Goal: Find specific page/section: Find specific page/section

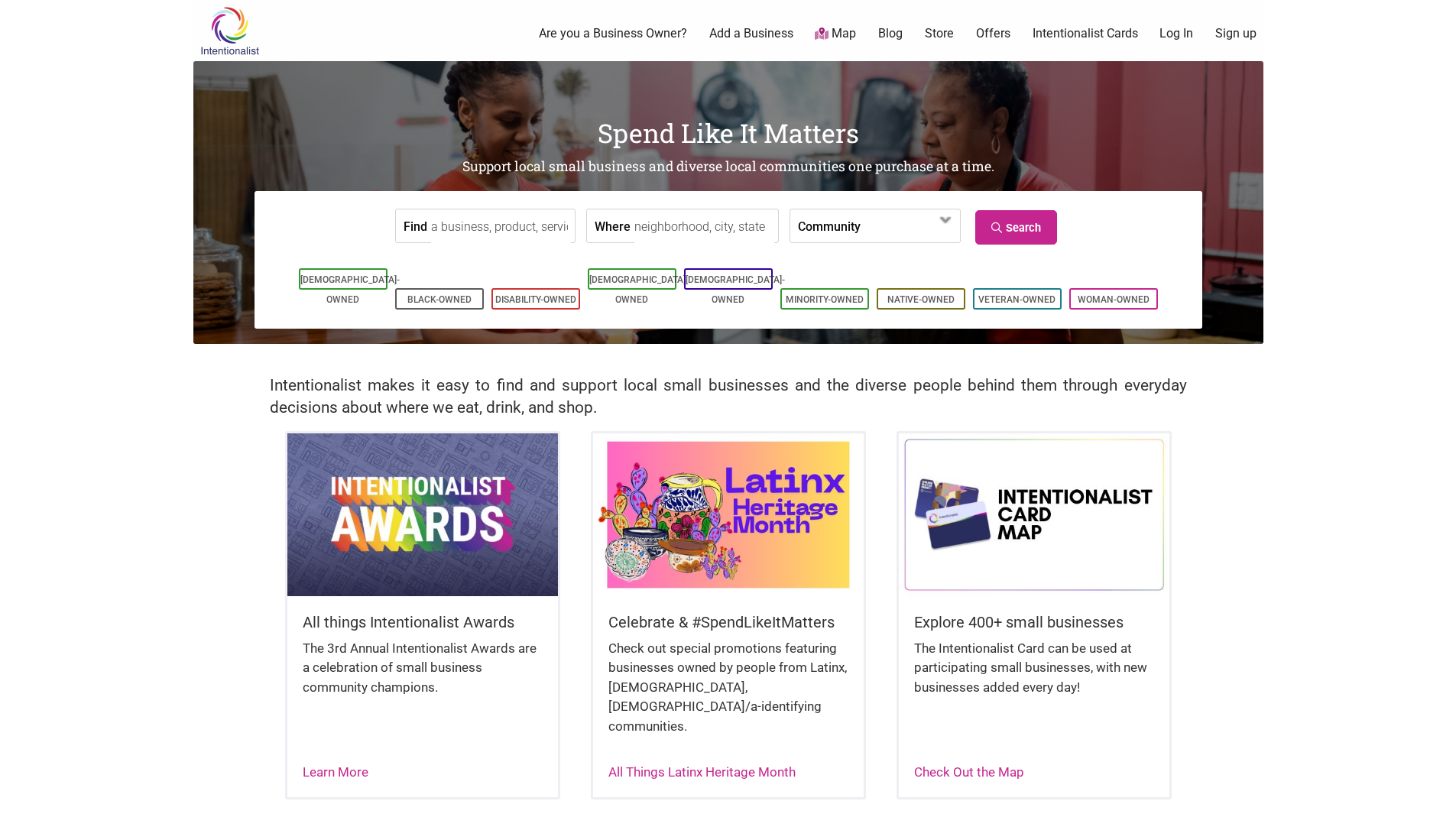
click at [682, 220] on input "Where" at bounding box center [704, 227] width 140 height 34
type input "missoula, mt"
click at [871, 232] on span at bounding box center [904, 227] width 66 height 26
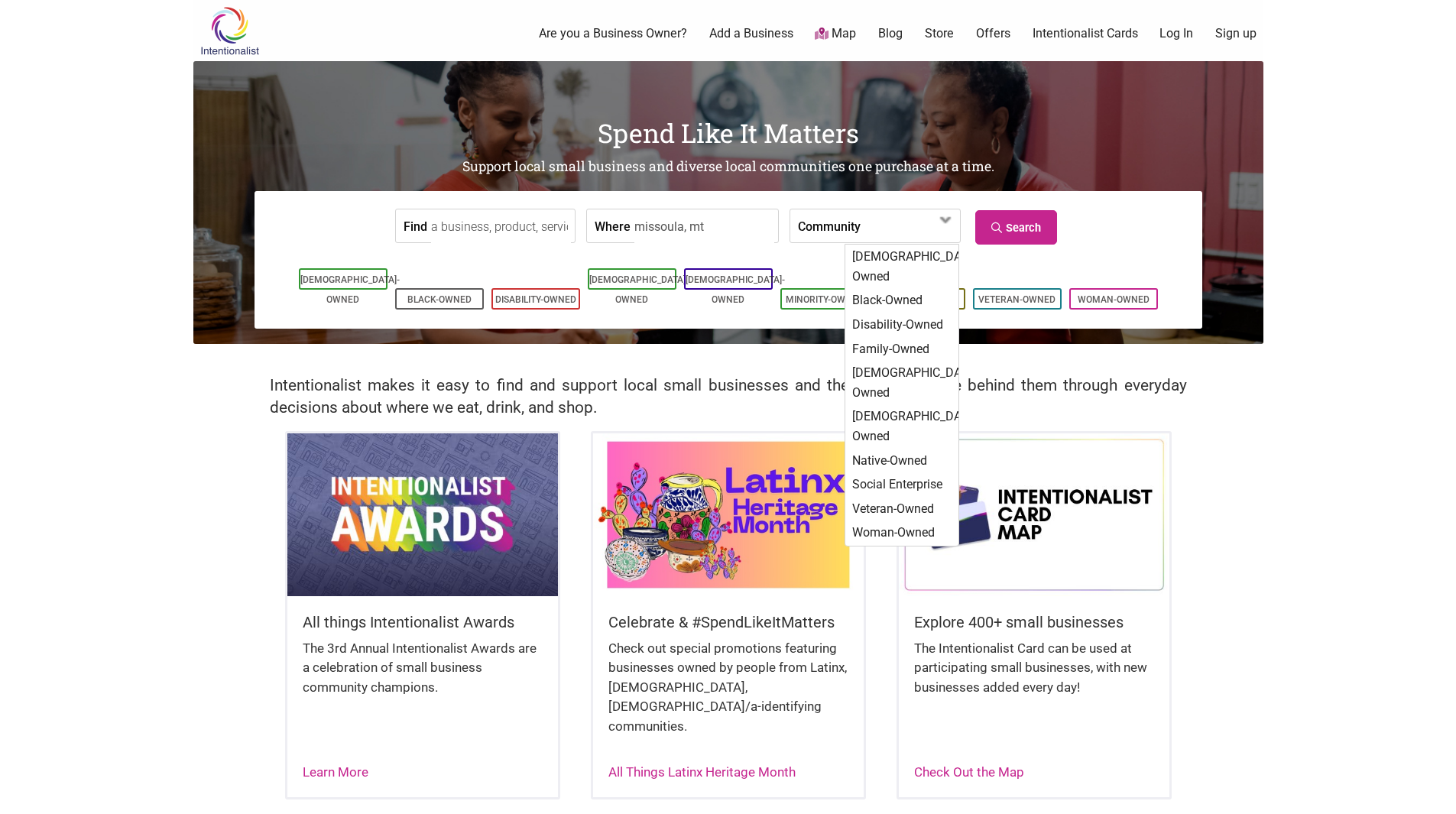
click at [718, 231] on input "missoula, mt" at bounding box center [704, 227] width 140 height 34
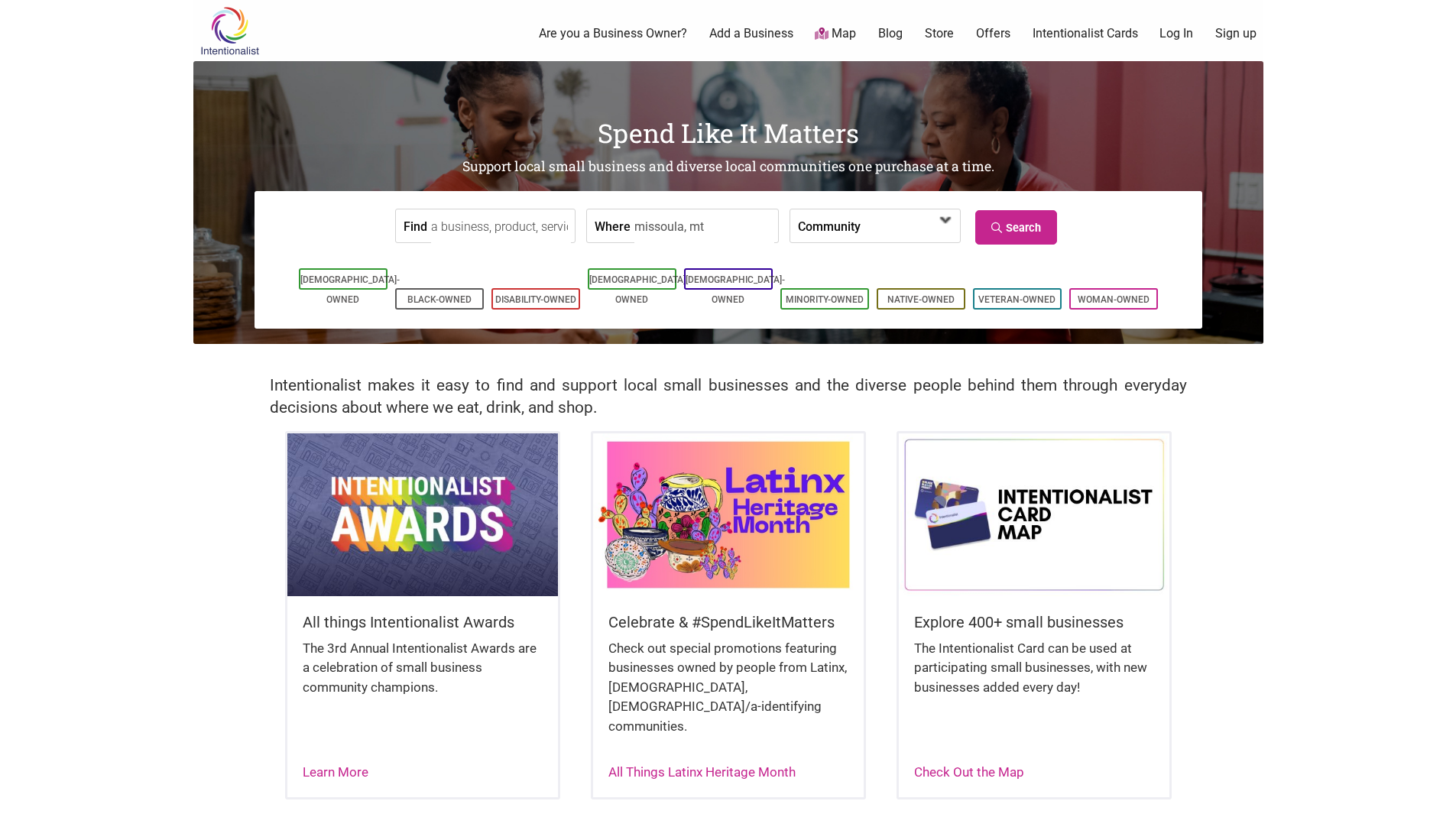
click at [861, 230] on span at bounding box center [909, 226] width 97 height 32
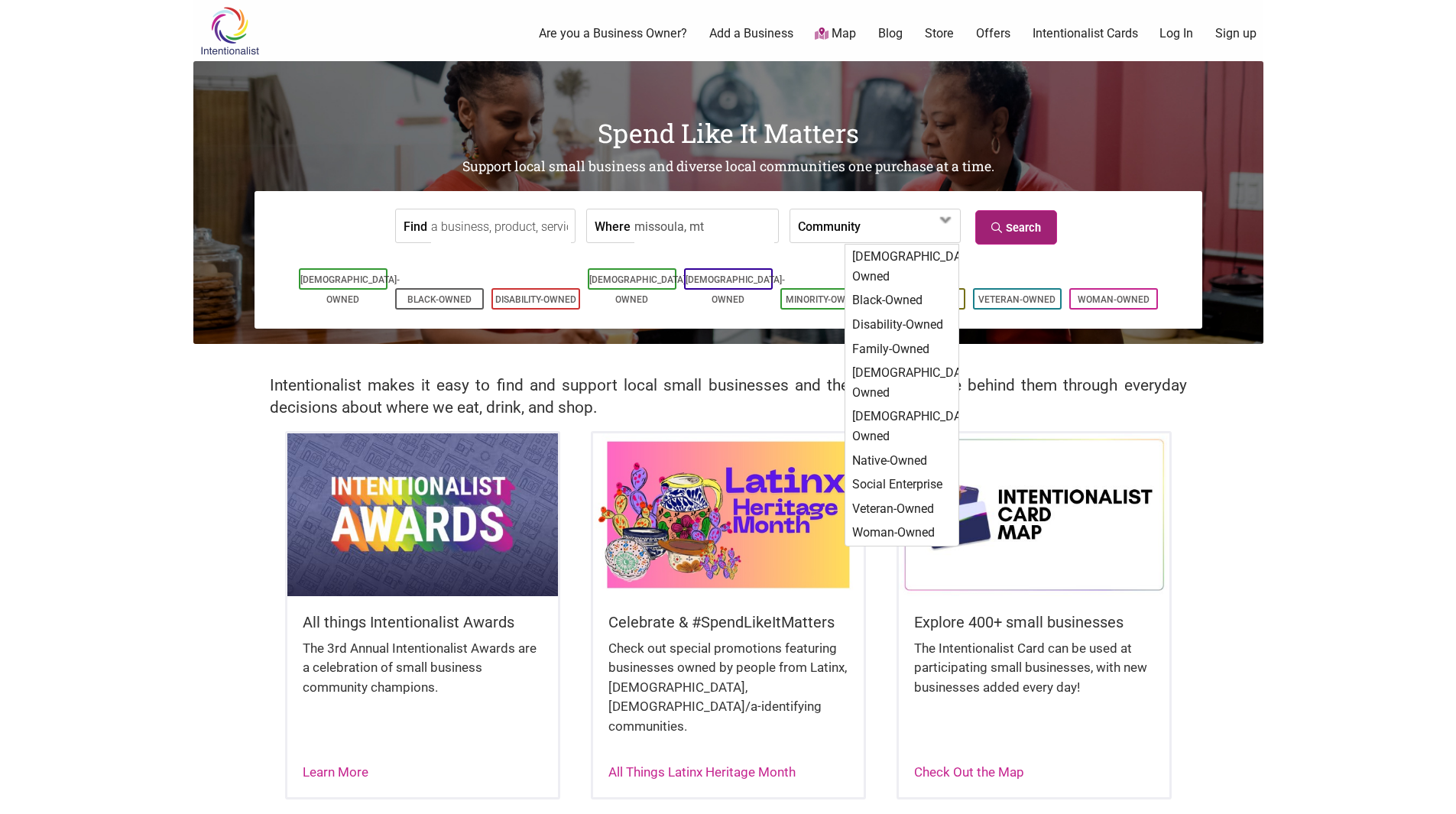
click at [1051, 234] on link "Search" at bounding box center [1016, 227] width 82 height 34
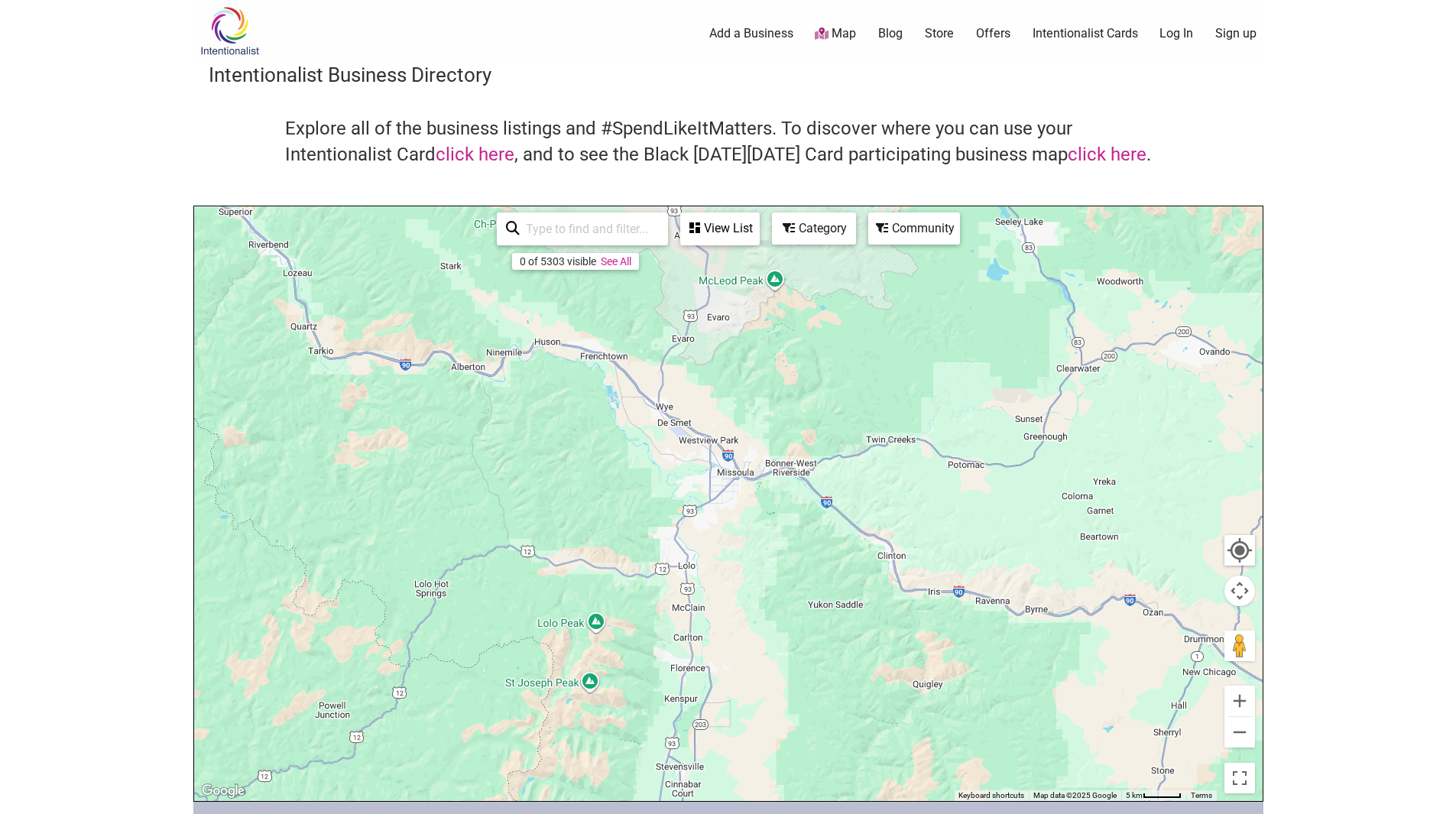
click at [1383, 426] on body "× Menu 0 Add a Business Map Blog Store Offers Intentionalist Cards Buy Black Ca…" at bounding box center [728, 407] width 1456 height 814
click at [714, 232] on div "View List" at bounding box center [720, 228] width 77 height 29
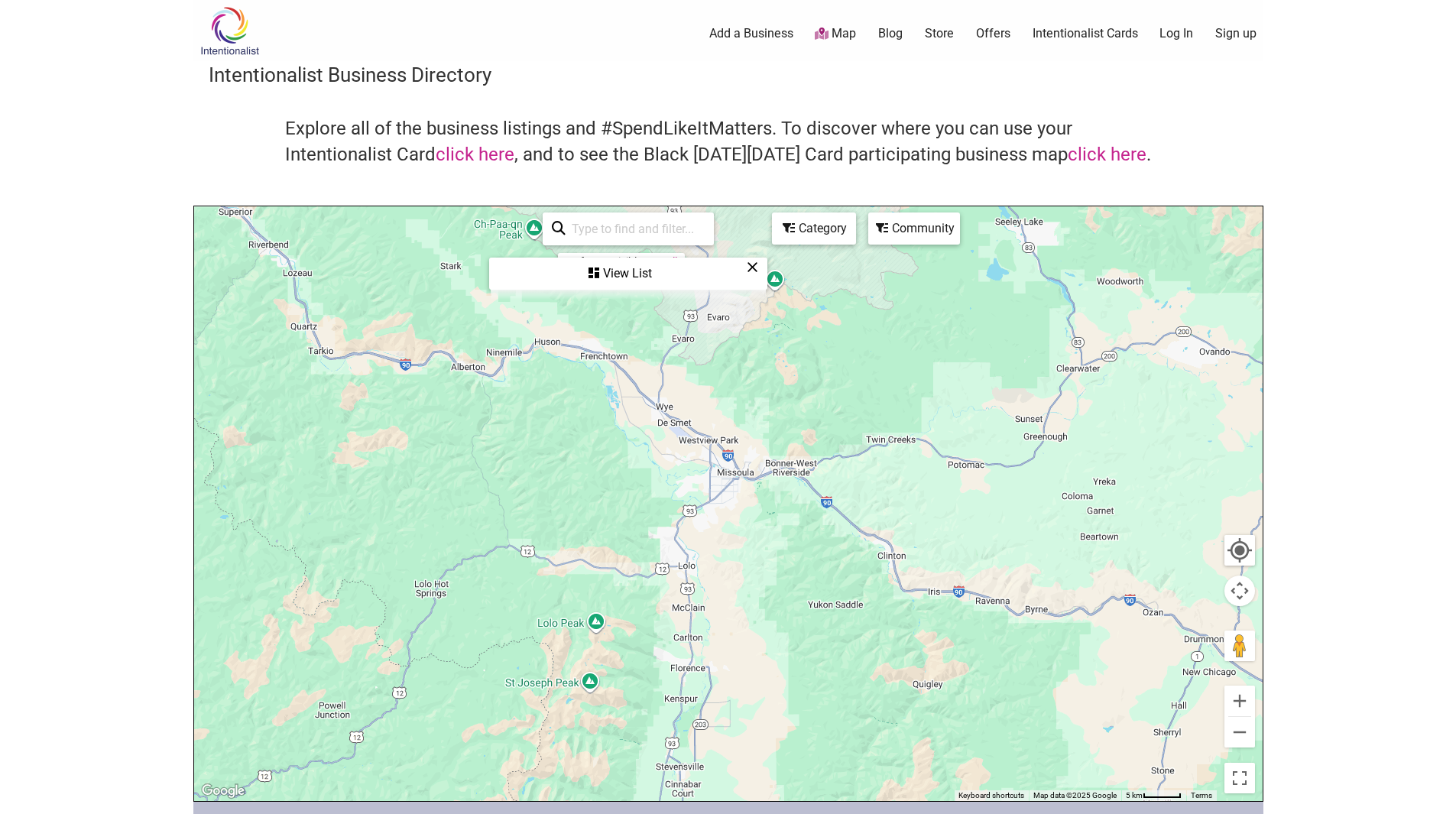
click at [624, 275] on div "View List" at bounding box center [628, 273] width 275 height 29
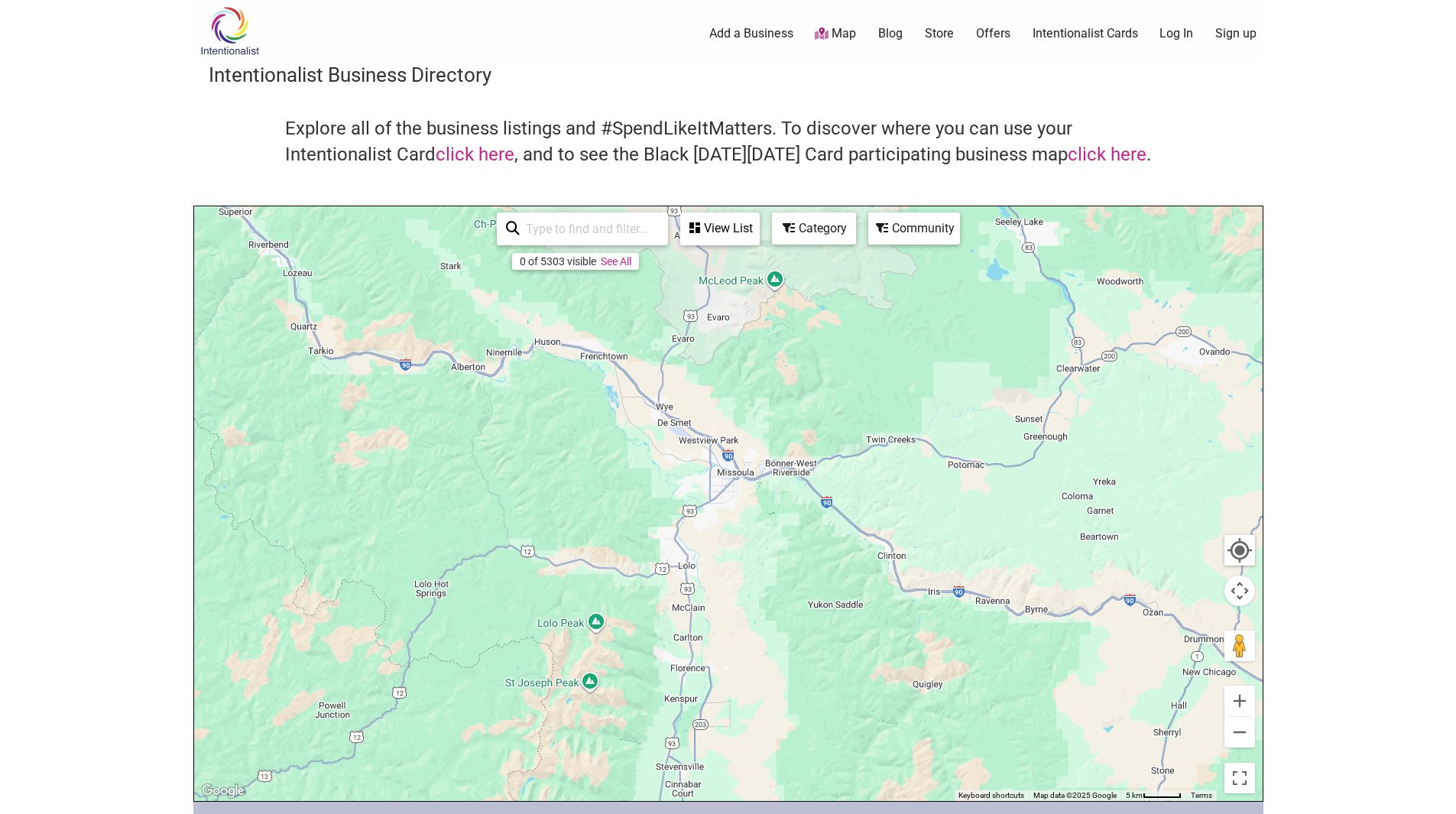
click at [1322, 357] on body "× Menu 0 Add a Business Map Blog Store Offers Intentionalist Cards Buy Black Ca…" at bounding box center [728, 407] width 1456 height 814
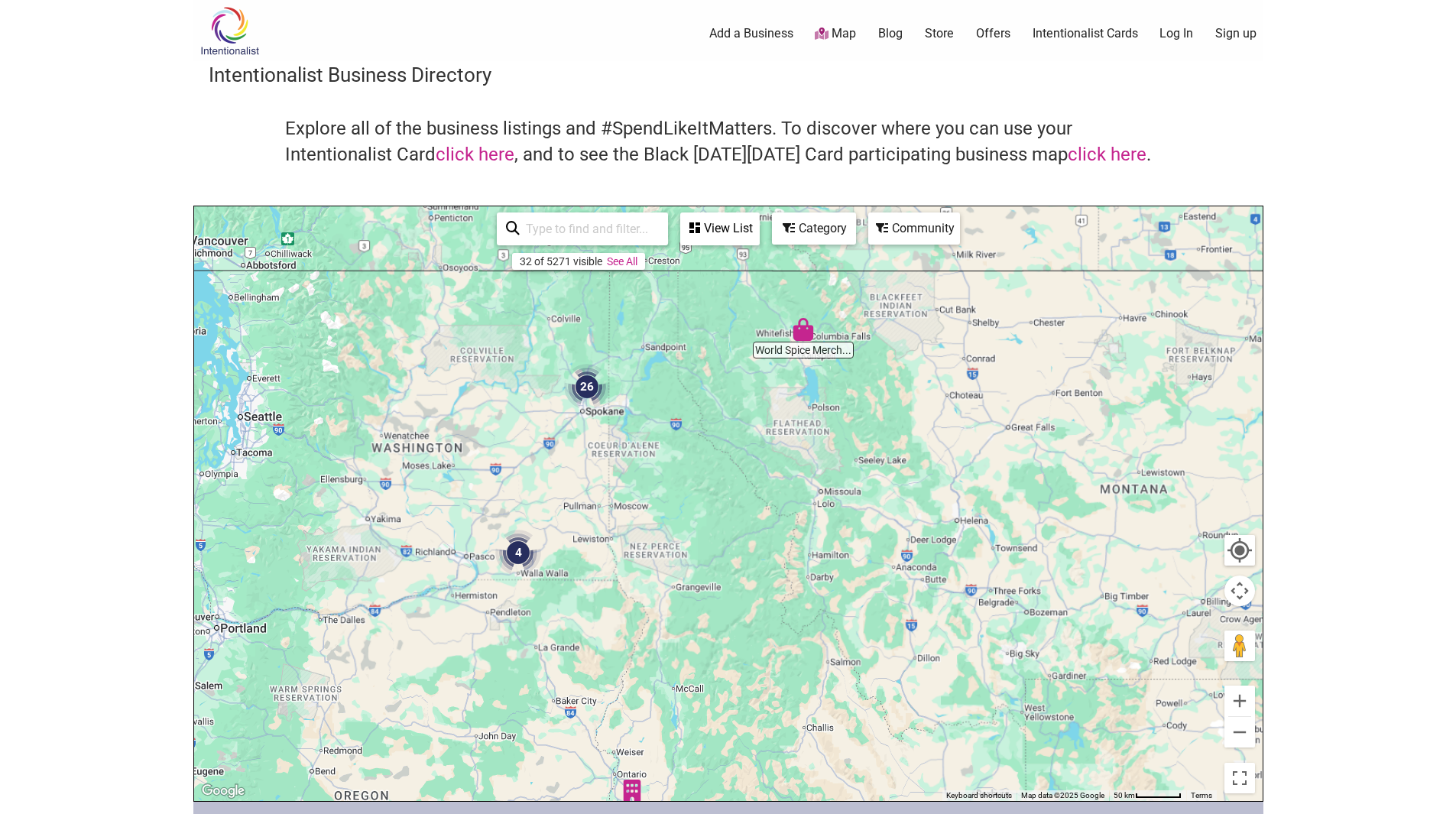
drag, startPoint x: 405, startPoint y: 515, endPoint x: 737, endPoint y: 518, distance: 332.0
click at [737, 518] on div at bounding box center [728, 504] width 1068 height 595
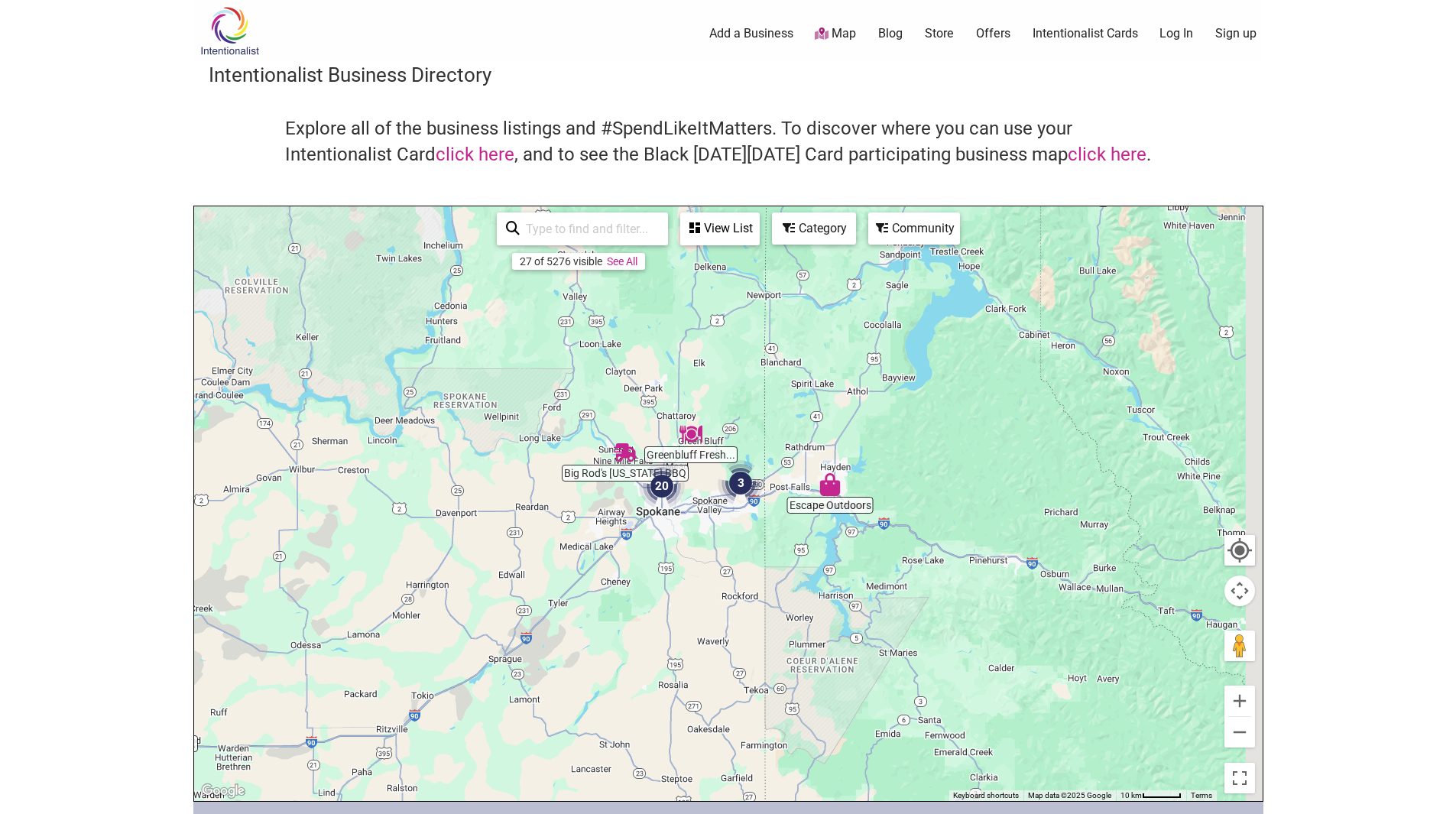
drag, startPoint x: 981, startPoint y: 597, endPoint x: 777, endPoint y: 576, distance: 205.1
click at [777, 576] on div at bounding box center [728, 504] width 1068 height 595
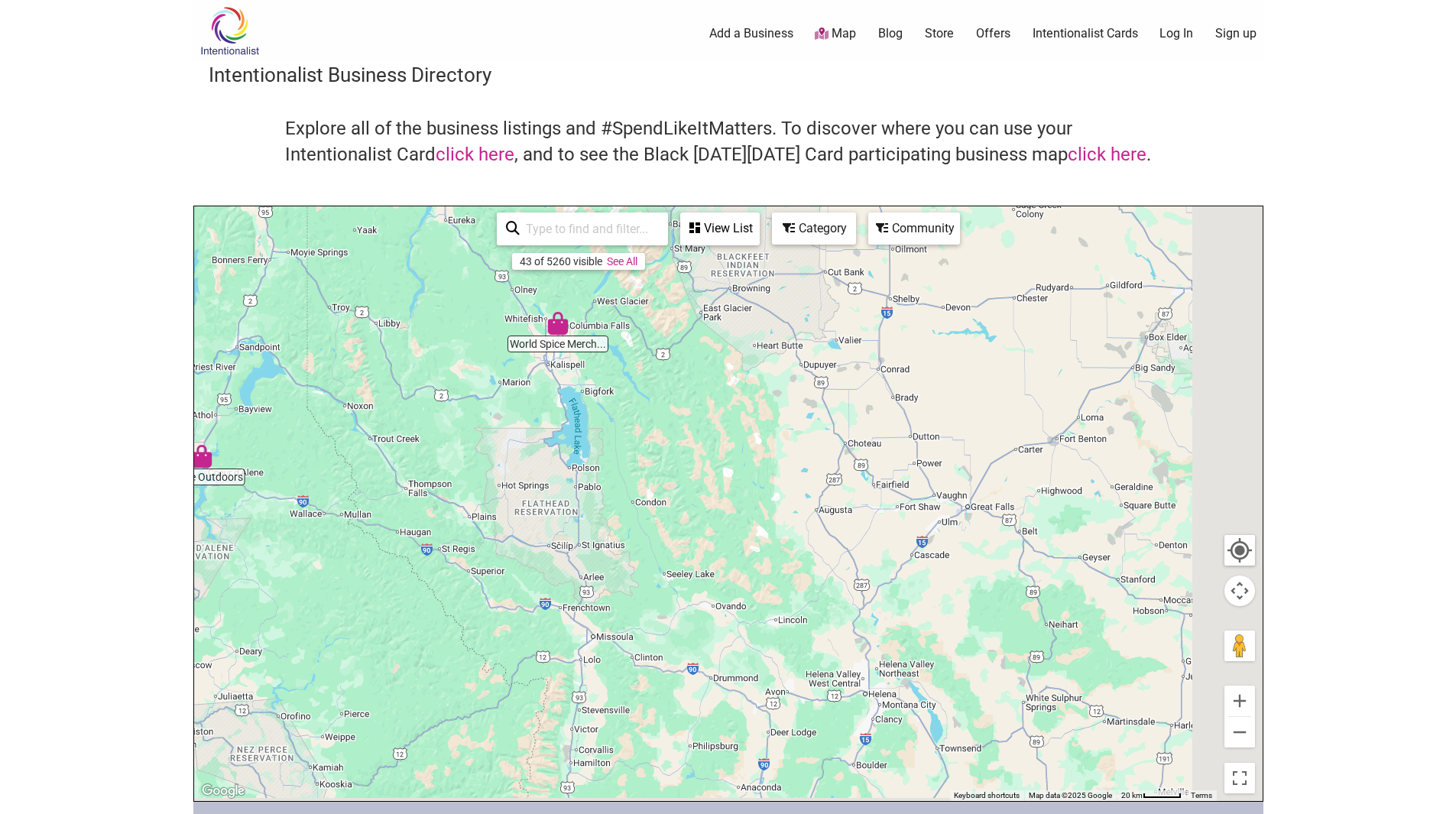
drag, startPoint x: 1008, startPoint y: 703, endPoint x: 372, endPoint y: 643, distance: 638.8
click at [372, 643] on div at bounding box center [728, 504] width 1068 height 595
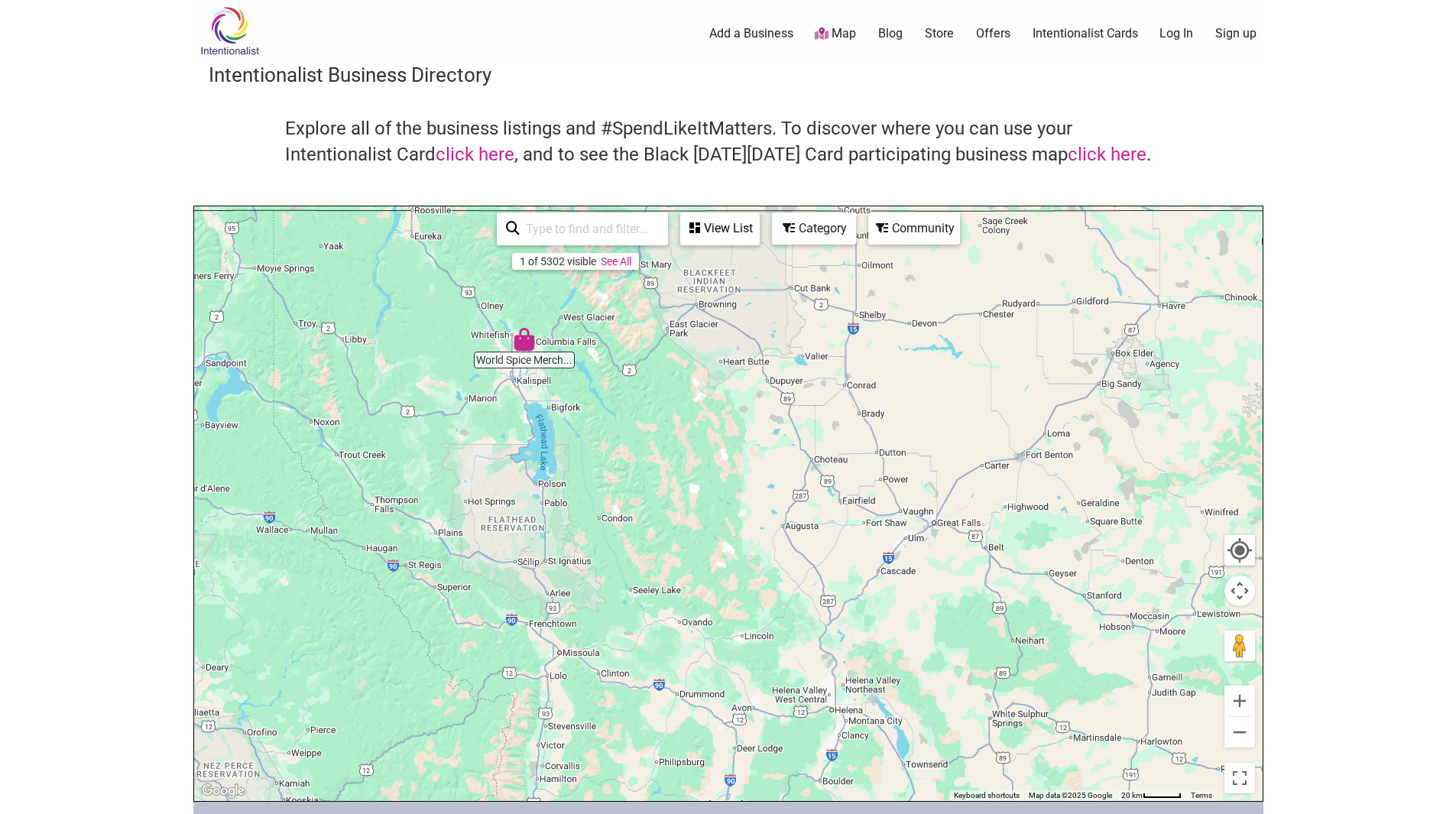
drag, startPoint x: 602, startPoint y: 562, endPoint x: 618, endPoint y: 579, distance: 23.3
click at [618, 579] on div at bounding box center [728, 504] width 1068 height 595
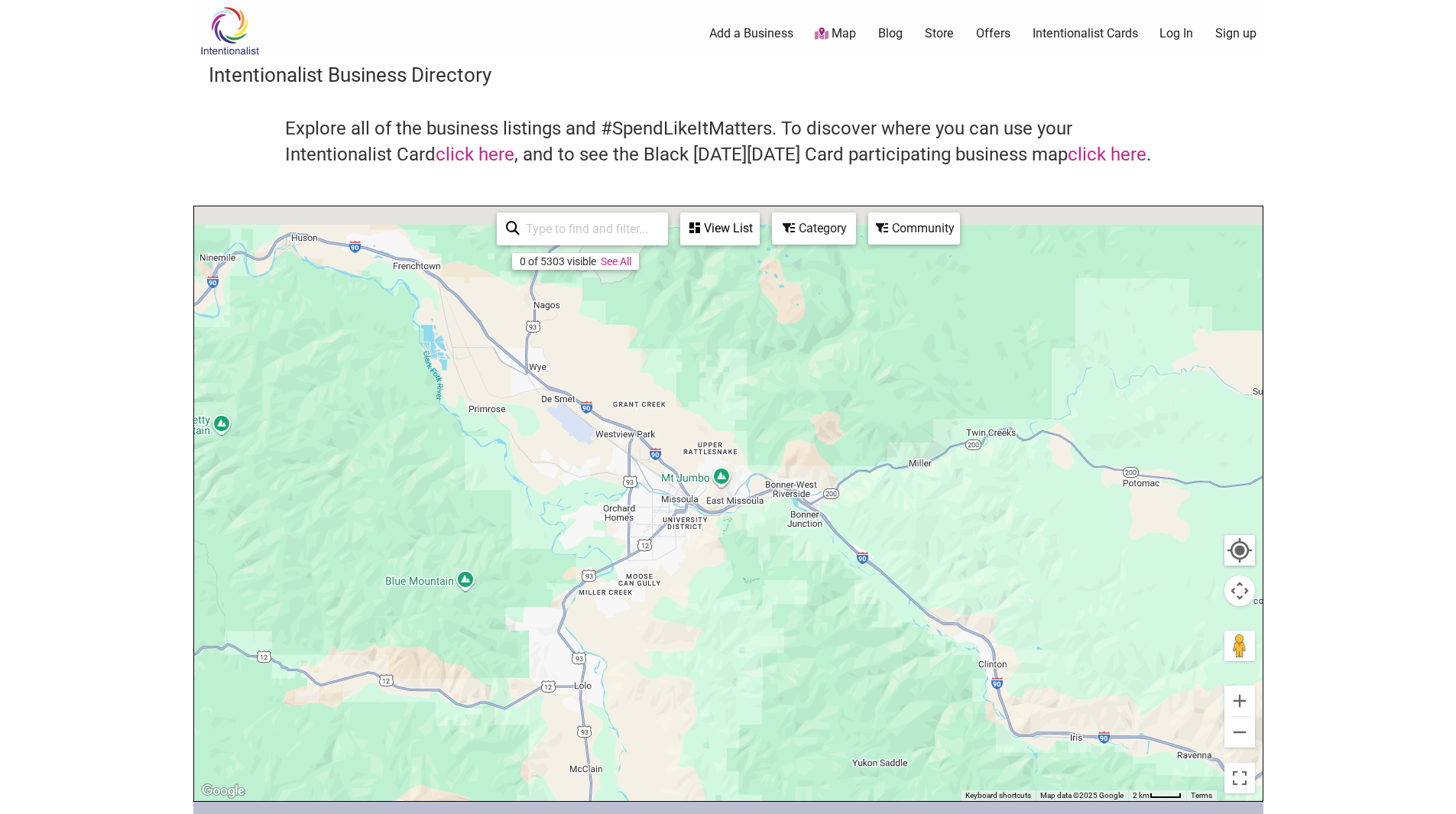
drag, startPoint x: 650, startPoint y: 615, endPoint x: 633, endPoint y: 737, distance: 123.2
click at [633, 737] on div at bounding box center [728, 504] width 1068 height 595
